Goal: Task Accomplishment & Management: Manage account settings

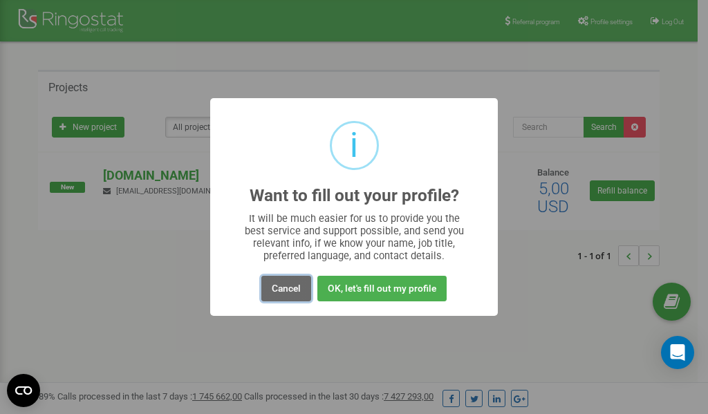
click at [277, 292] on button "Cancel" at bounding box center [286, 289] width 50 height 26
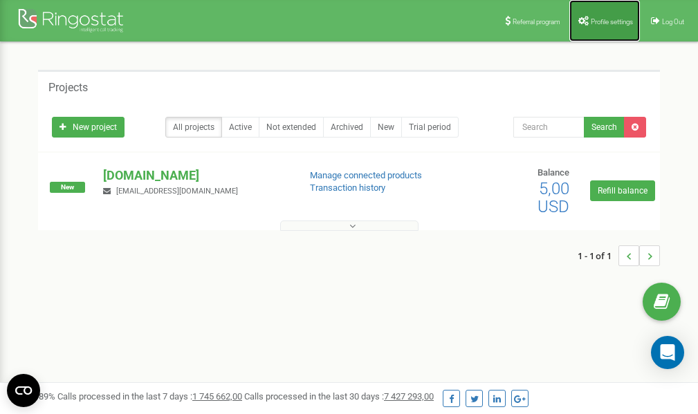
click at [600, 24] on span "Profile settings" at bounding box center [611, 22] width 42 height 8
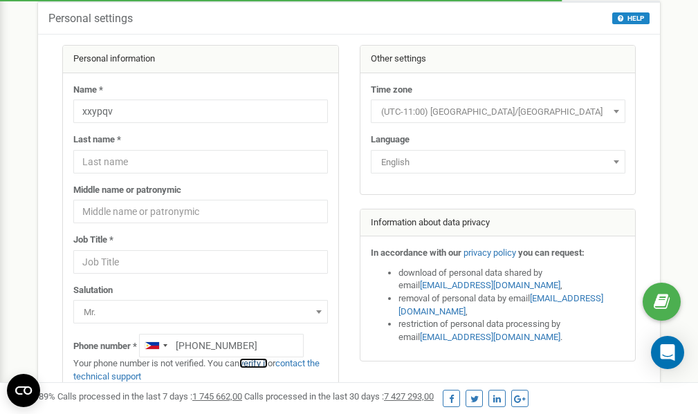
click at [258, 364] on link "verify it" at bounding box center [253, 363] width 28 height 10
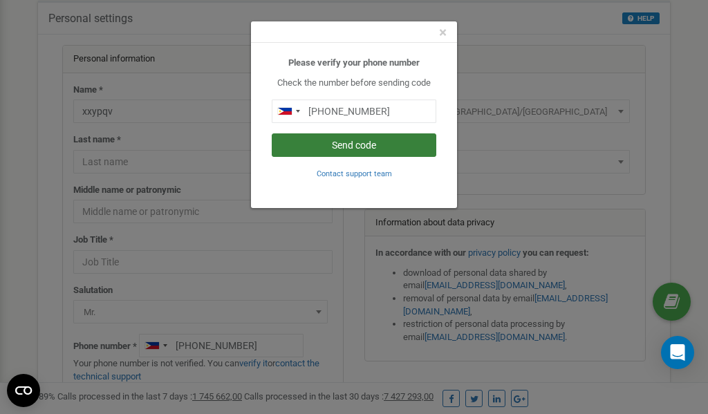
click at [355, 145] on button "Send code" at bounding box center [354, 145] width 165 height 24
